Goal: Information Seeking & Learning: Learn about a topic

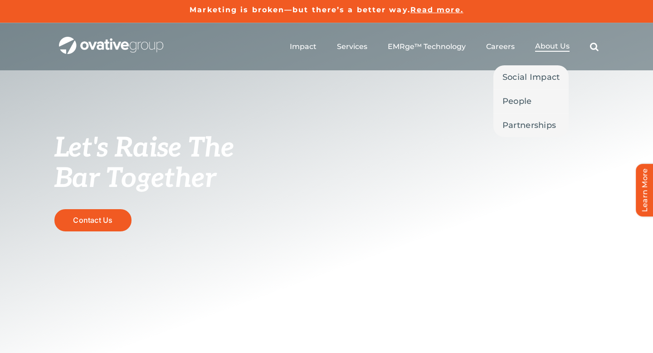
click at [550, 46] on span "About Us" at bounding box center [552, 46] width 34 height 9
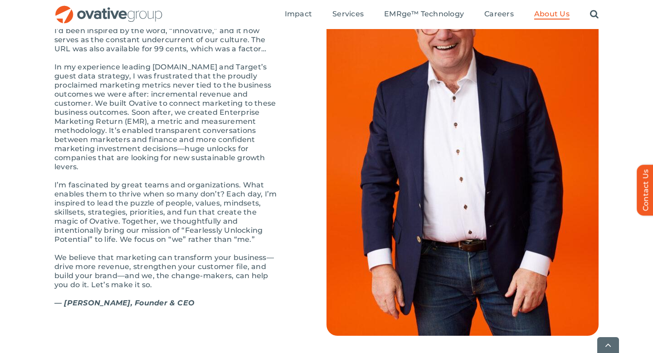
scroll to position [1019, 0]
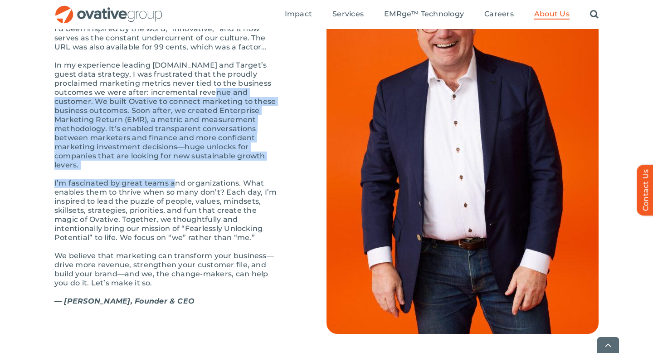
drag, startPoint x: 175, startPoint y: 123, endPoint x: 174, endPoint y: 204, distance: 81.1
click at [175, 204] on div "The first time I wrote down “Ovative” was on a bar napkin. I’d been inspired by…" at bounding box center [167, 164] width 227 height 299
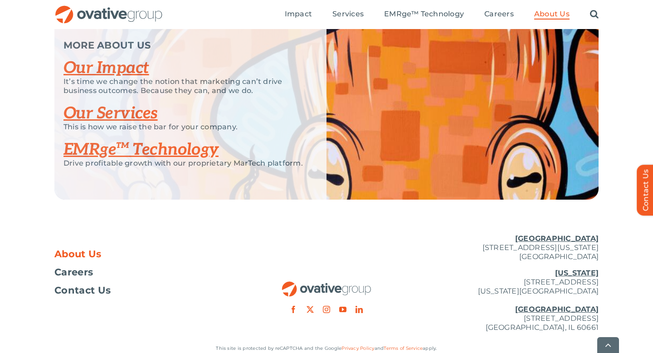
scroll to position [1930, 0]
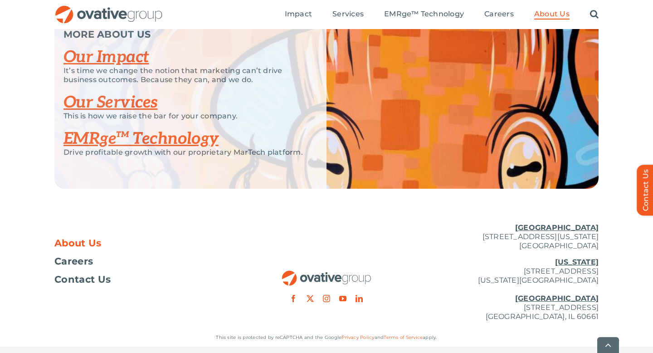
click at [177, 149] on link "EMRge™ Technology" at bounding box center [140, 139] width 155 height 20
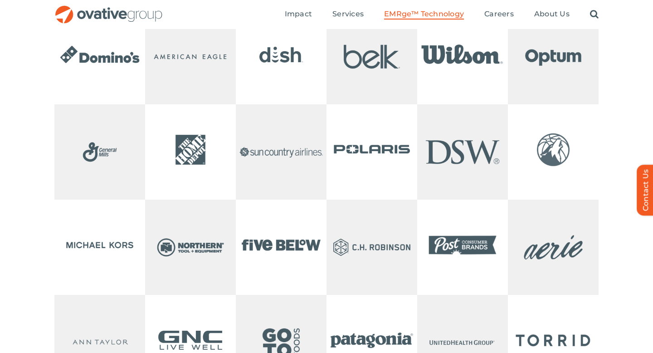
scroll to position [1877, 0]
